Goal: Transaction & Acquisition: Obtain resource

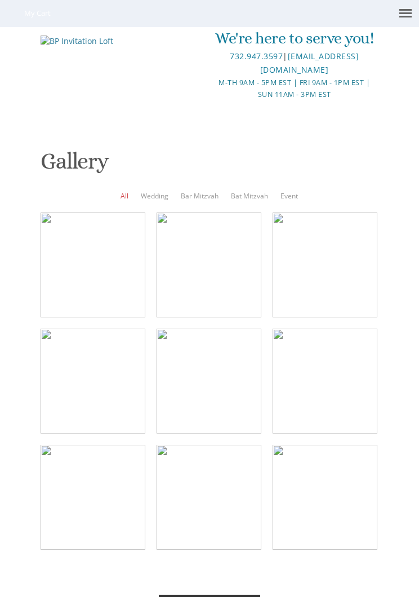
click at [108, 381] on div at bounding box center [93, 381] width 105 height 105
click at [116, 400] on div at bounding box center [93, 381] width 105 height 105
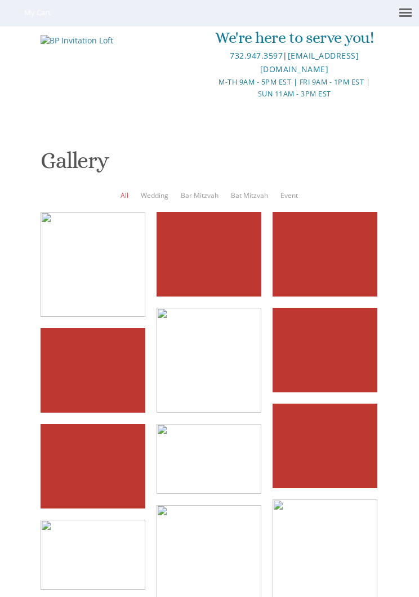
scroll to position [352, 0]
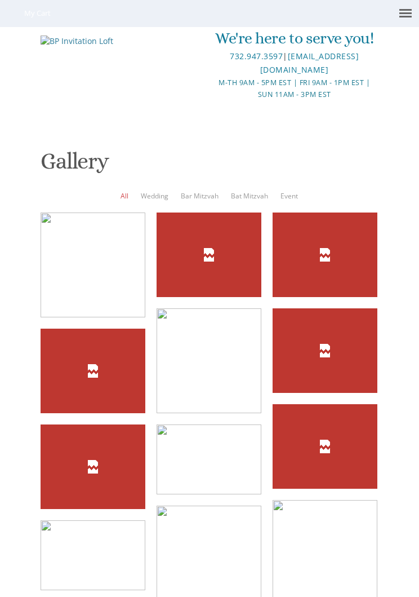
click at [0, 0] on div at bounding box center [0, 0] width 0 height 0
click at [200, 191] on link "Bar Mitzvah" at bounding box center [200, 196] width 38 height 10
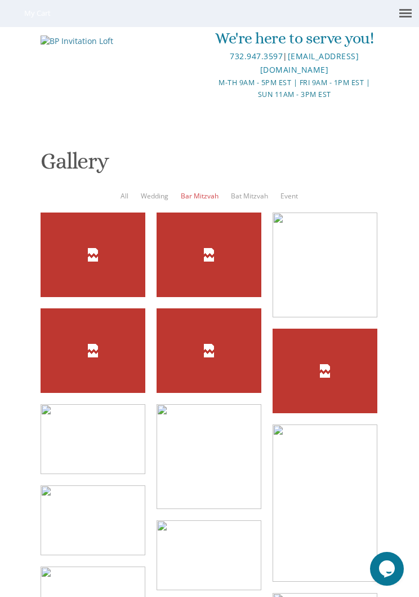
click at [200, 191] on link "Bar Mitzvah" at bounding box center [200, 196] width 38 height 10
click at [414, 15] on link at bounding box center [405, 13] width 27 height 26
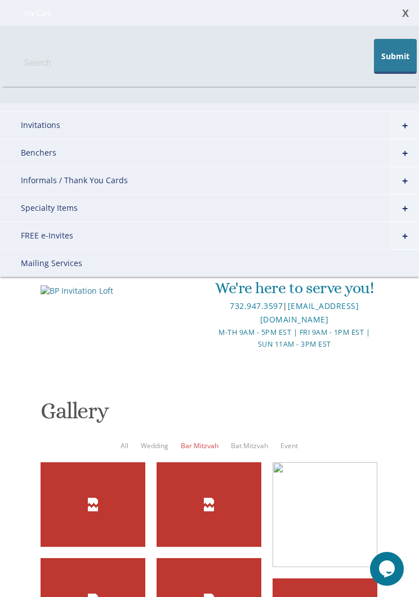
click at [57, 124] on link "Invitations" at bounding box center [209, 125] width 419 height 28
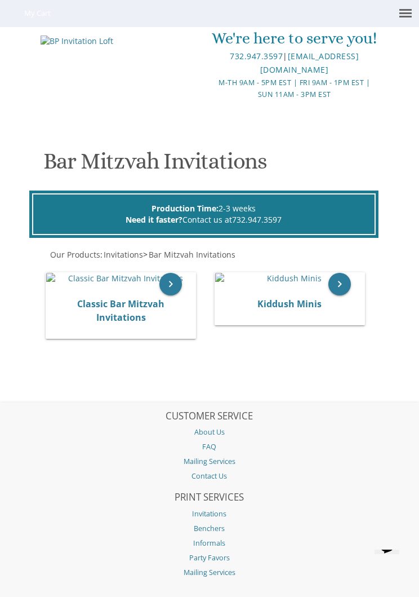
click at [172, 295] on icon "keyboard_arrow_right" at bounding box center [171, 284] width 23 height 23
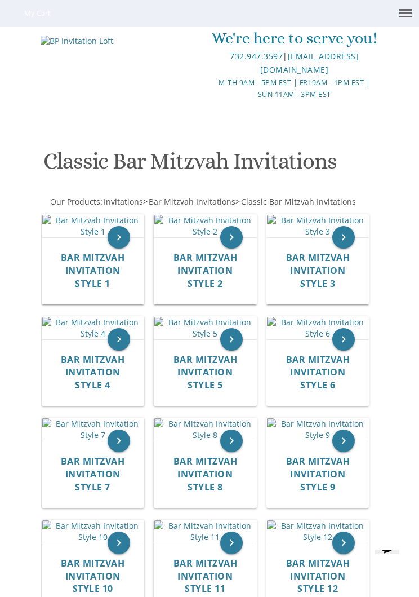
click at [409, 18] on link at bounding box center [405, 13] width 27 height 26
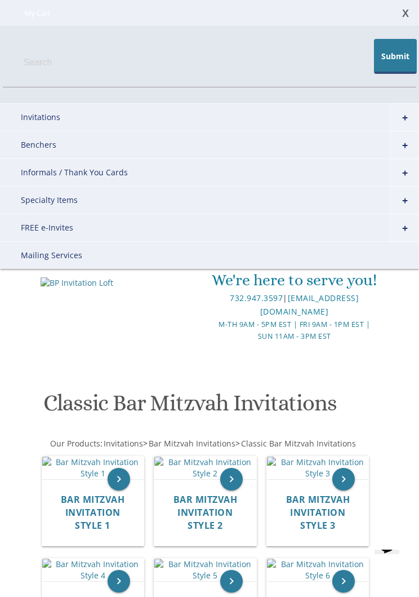
click at [399, 233] on link "+" at bounding box center [405, 228] width 29 height 28
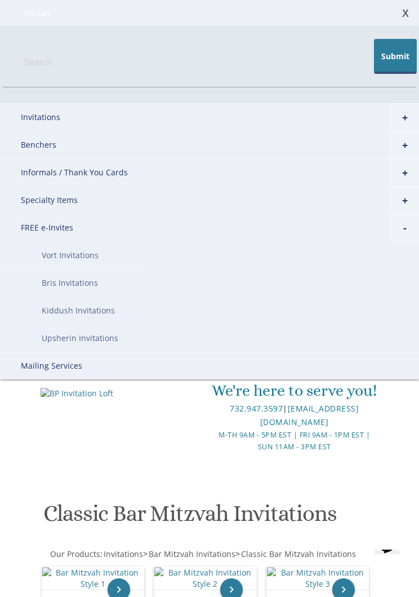
click at [100, 255] on link "Vort Invitations" at bounding box center [209, 255] width 419 height 28
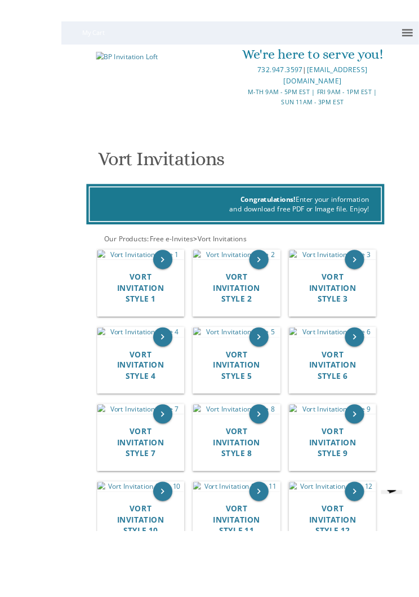
scroll to position [165, 0]
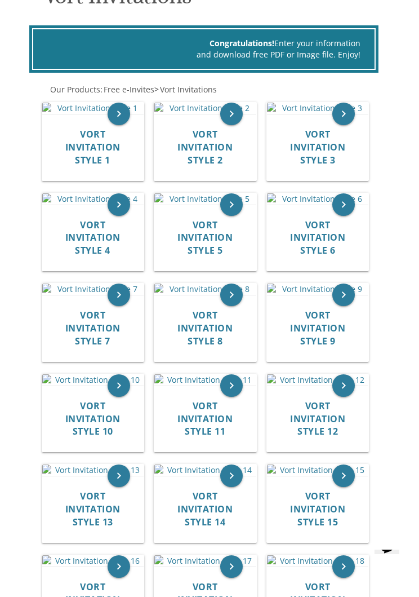
click at [205, 205] on img at bounding box center [204, 198] width 101 height 11
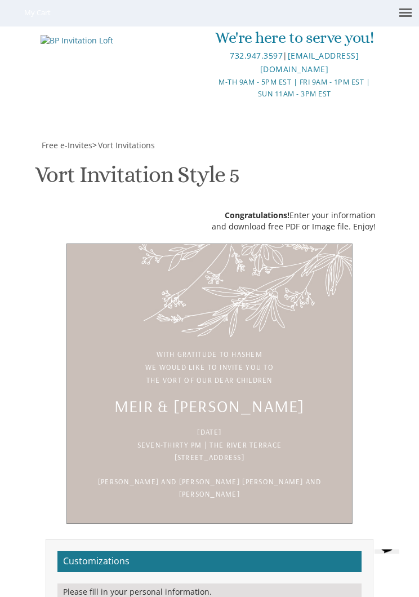
scroll to position [188, 0]
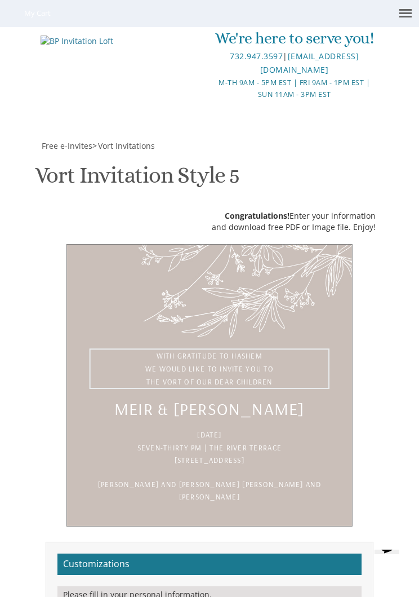
scroll to position [233, 0]
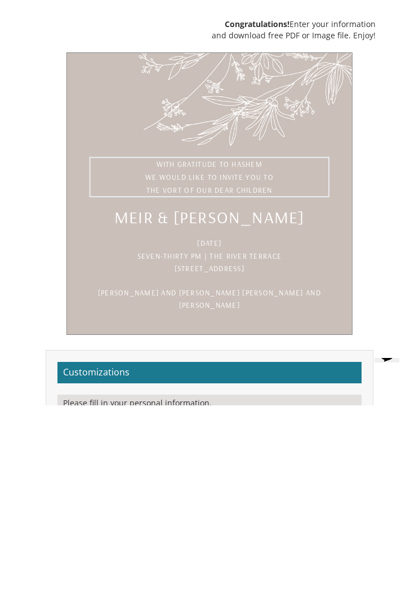
type textarea "With"
type textarea "Please join us for the sheva brachos of"
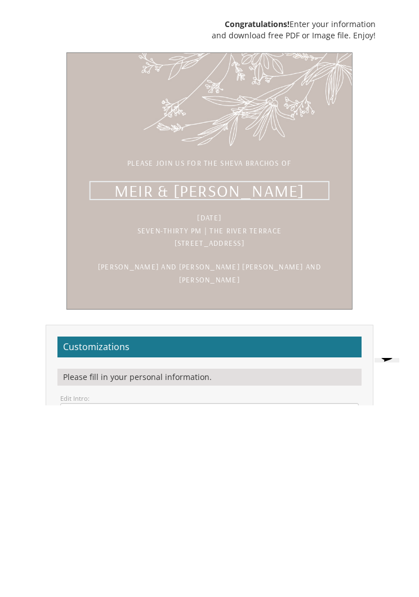
type textarea "M"
type textarea "[PERSON_NAME] and [PERSON_NAME]"
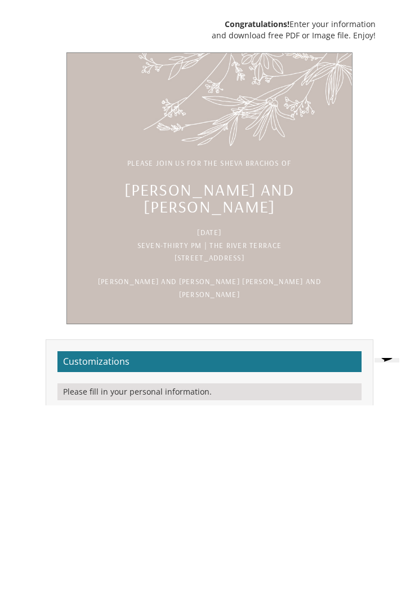
scroll to position [425, 0]
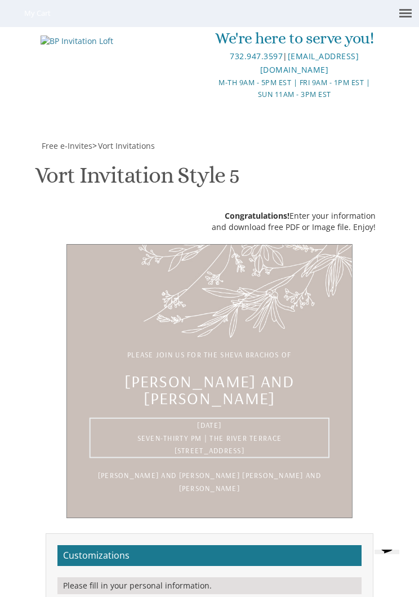
type textarea "[DATE] Seven-thirty pm | The River Terrace [STREET_ADDRESS]"
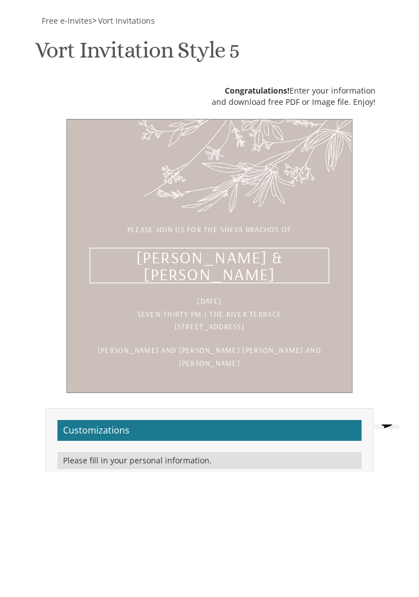
type textarea "[PERSON_NAME] & [PERSON_NAME]"
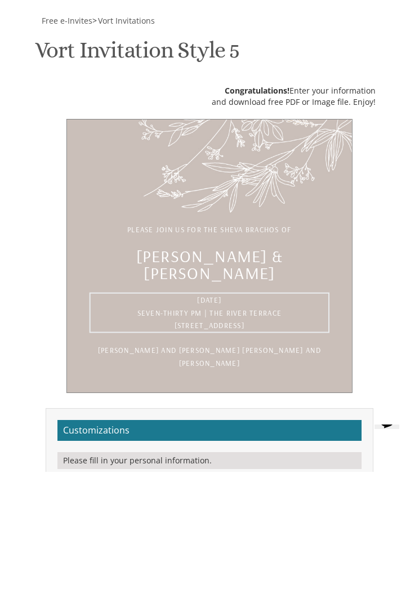
type textarea "[DATE] 6:00 pm | The Spetners [STREET_ADDRESS][PERSON_NAME]"
type textarea "Y"
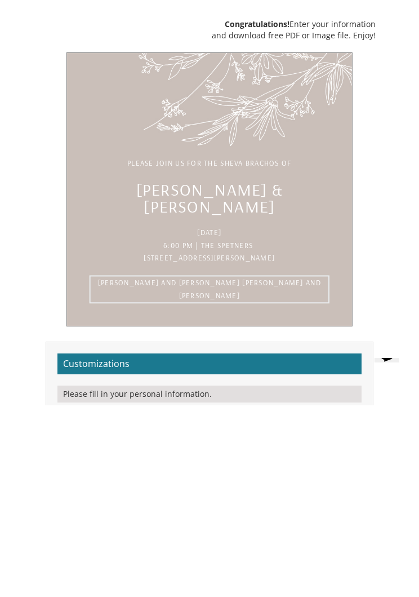
scroll to position [510, 0]
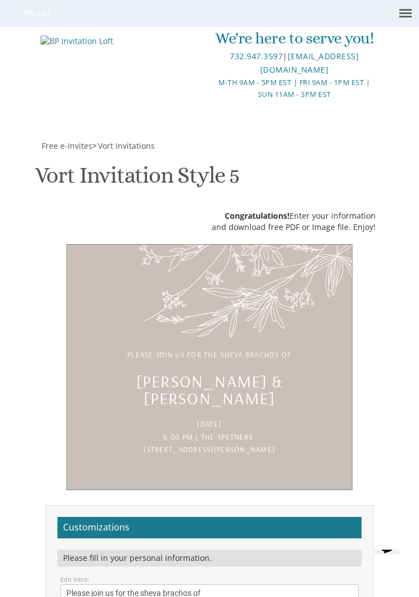
type input "Ch"
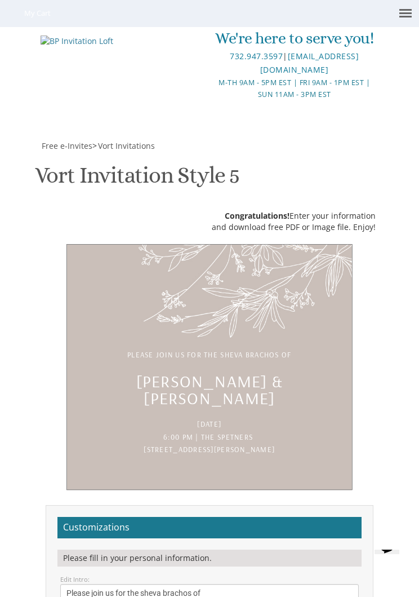
type input "[EMAIL_ADDRESS][DOMAIN_NAME]"
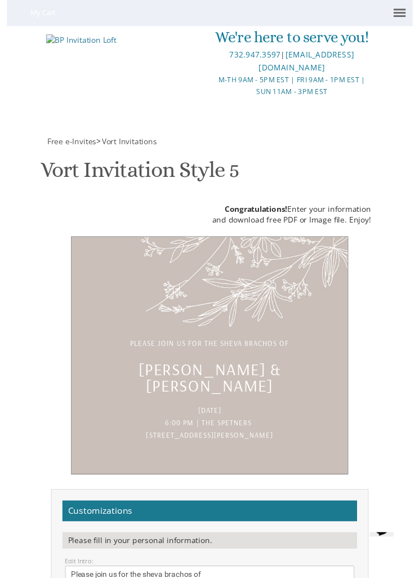
scroll to position [588, 0]
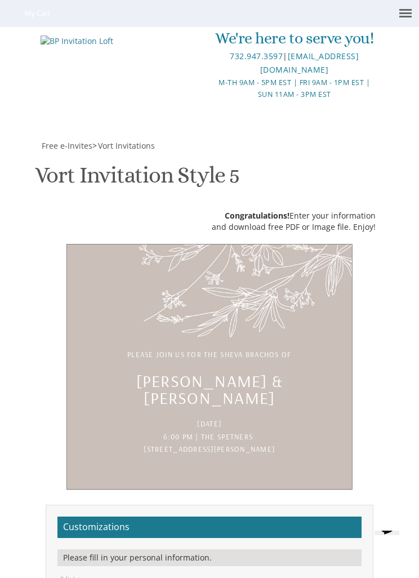
click at [307, 517] on h2 "Customizations" at bounding box center [209, 527] width 304 height 21
click at [318, 517] on h2 "Customizations" at bounding box center [209, 527] width 304 height 21
click at [321, 517] on h2 "Customizations" at bounding box center [209, 527] width 304 height 21
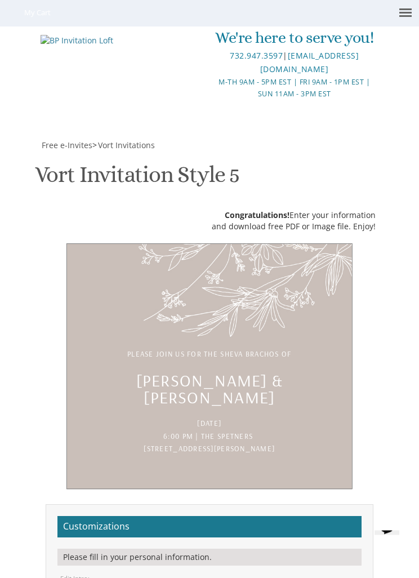
scroll to position [578, 0]
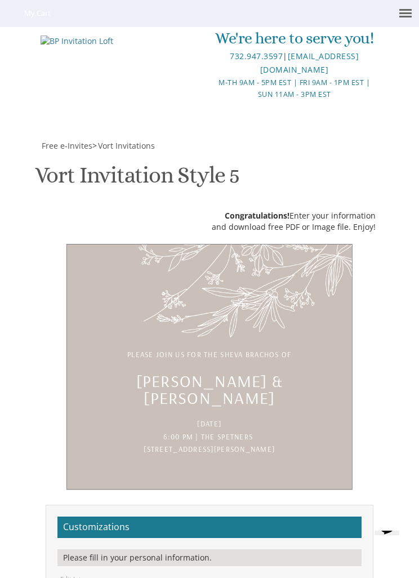
scroll to position [63, 0]
